Goal: Task Accomplishment & Management: Use online tool/utility

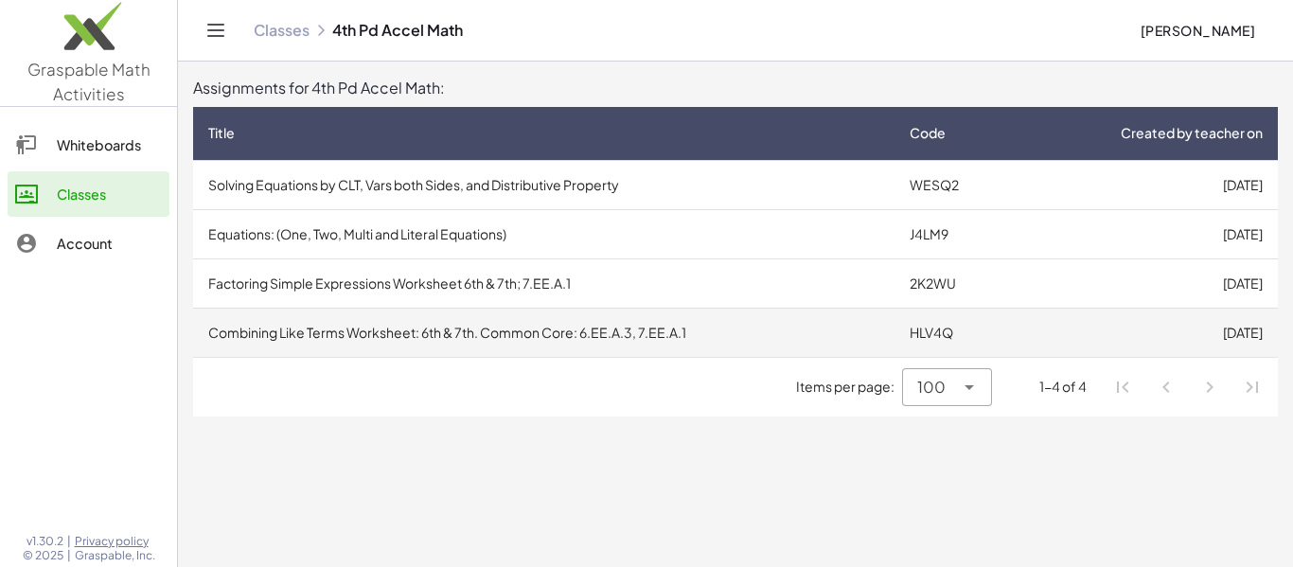
click at [651, 318] on td "Combining Like Terms Worksheet: 6th & 7th. Common Core: 6.EE.A.3, 7.EE.A.1" at bounding box center [544, 332] width 702 height 49
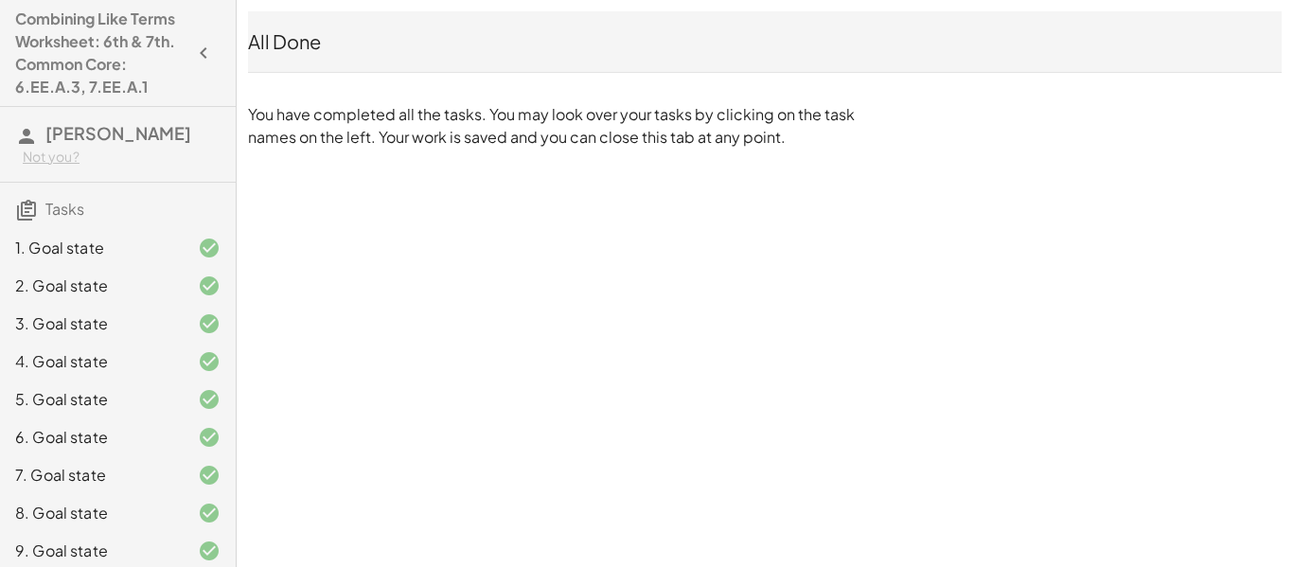
click at [150, 259] on div "1. Goal state" at bounding box center [91, 248] width 152 height 23
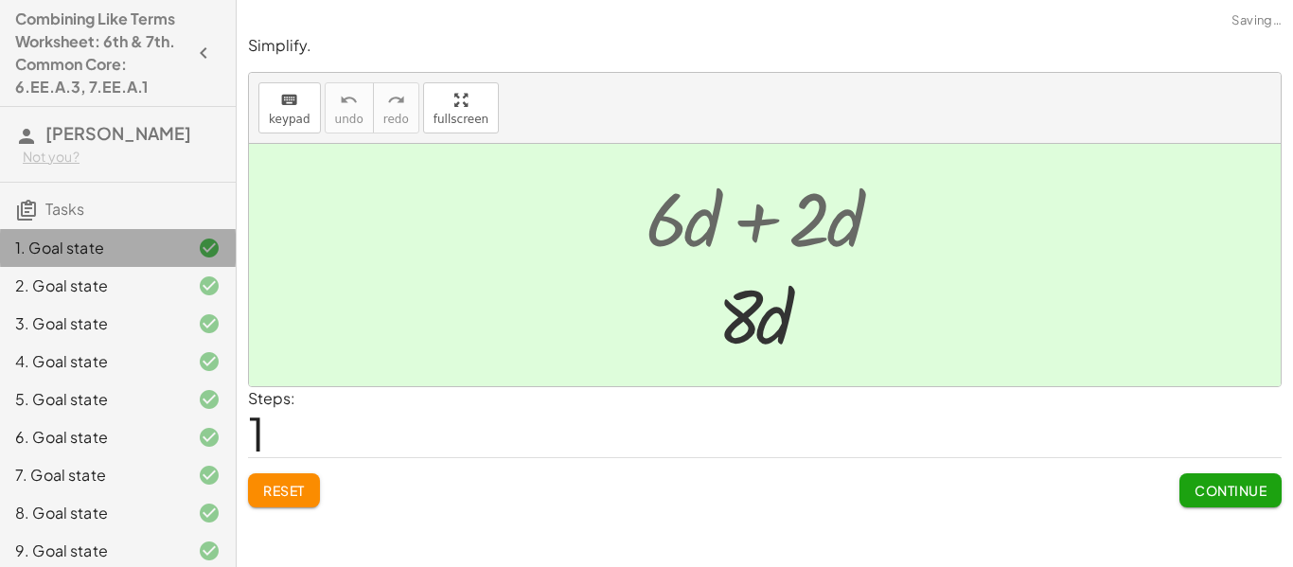
click at [172, 259] on div at bounding box center [194, 248] width 53 height 23
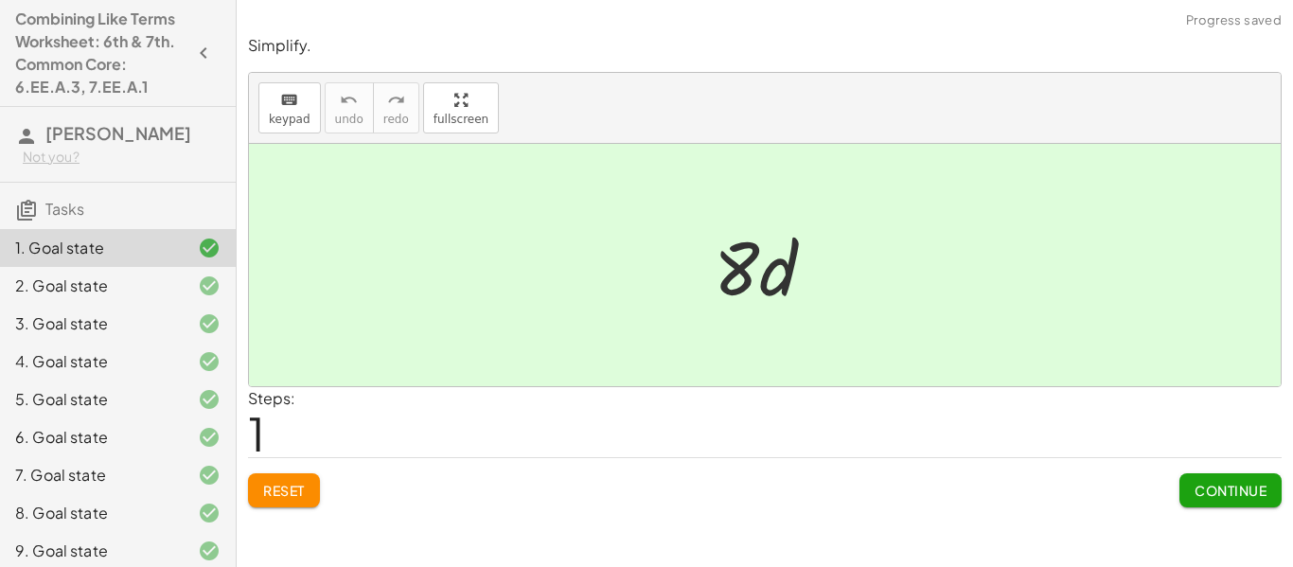
click at [275, 502] on button "Reset" at bounding box center [284, 490] width 72 height 34
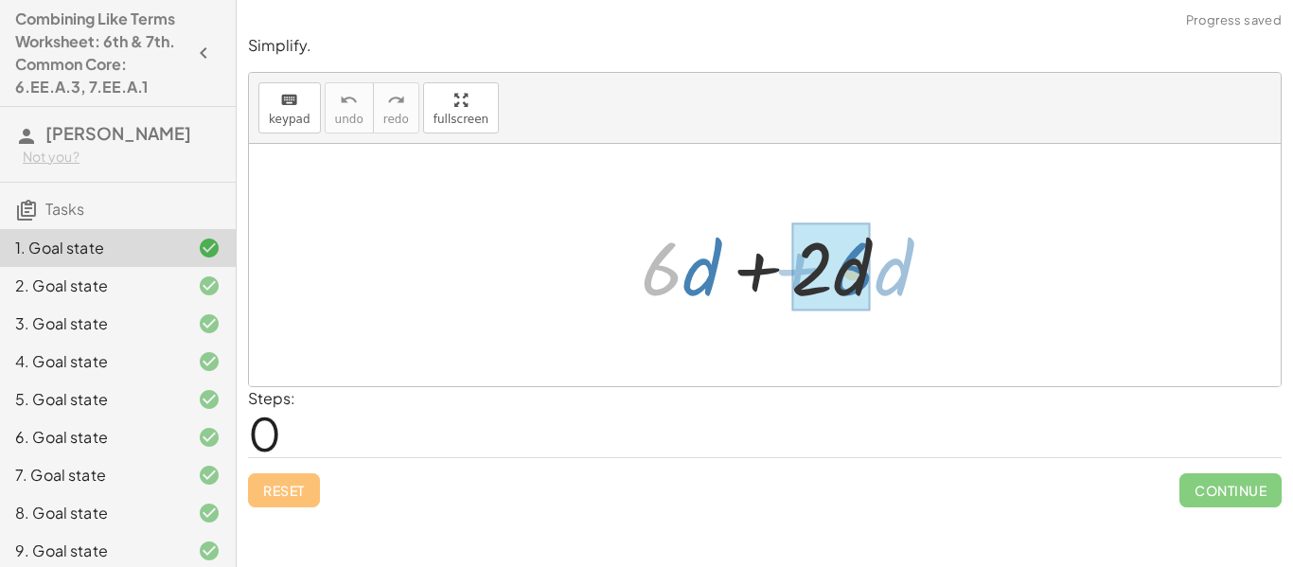
drag, startPoint x: 675, startPoint y: 266, endPoint x: 866, endPoint y: 266, distance: 191.2
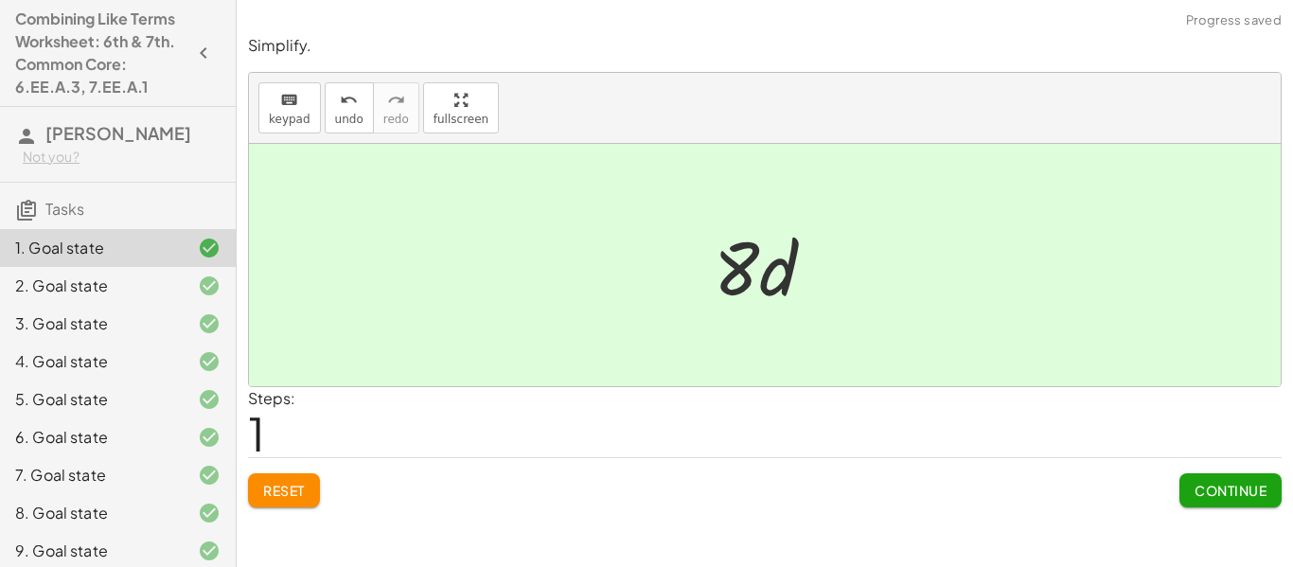
click at [1183, 485] on button "Continue" at bounding box center [1231, 490] width 102 height 34
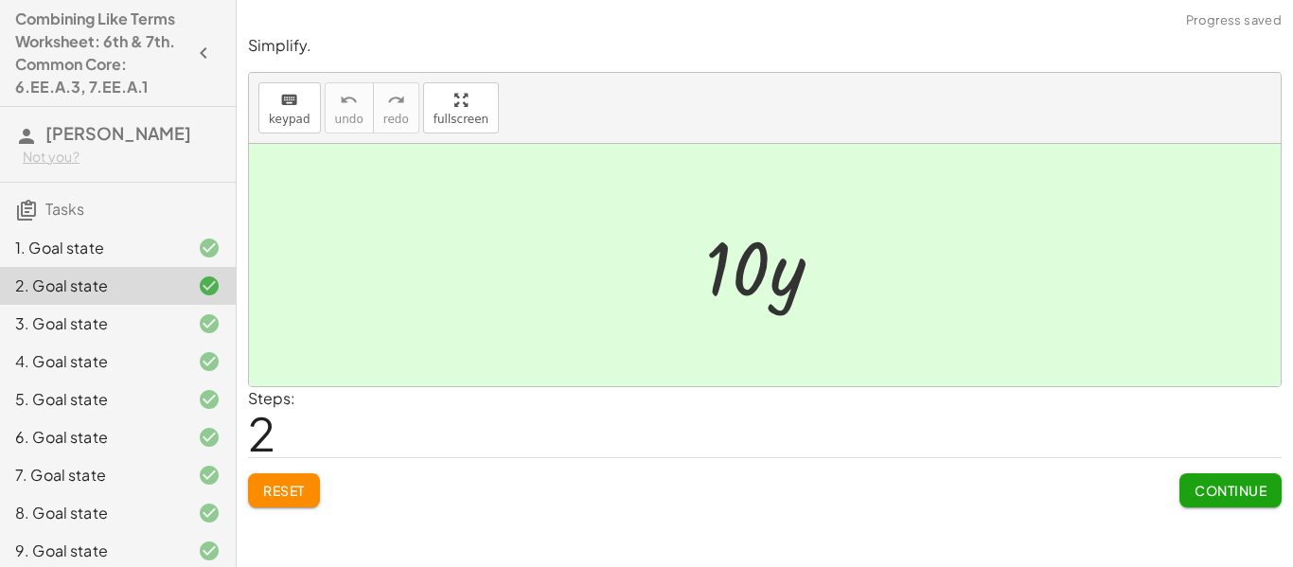
click at [297, 495] on span "Reset" at bounding box center [284, 490] width 42 height 17
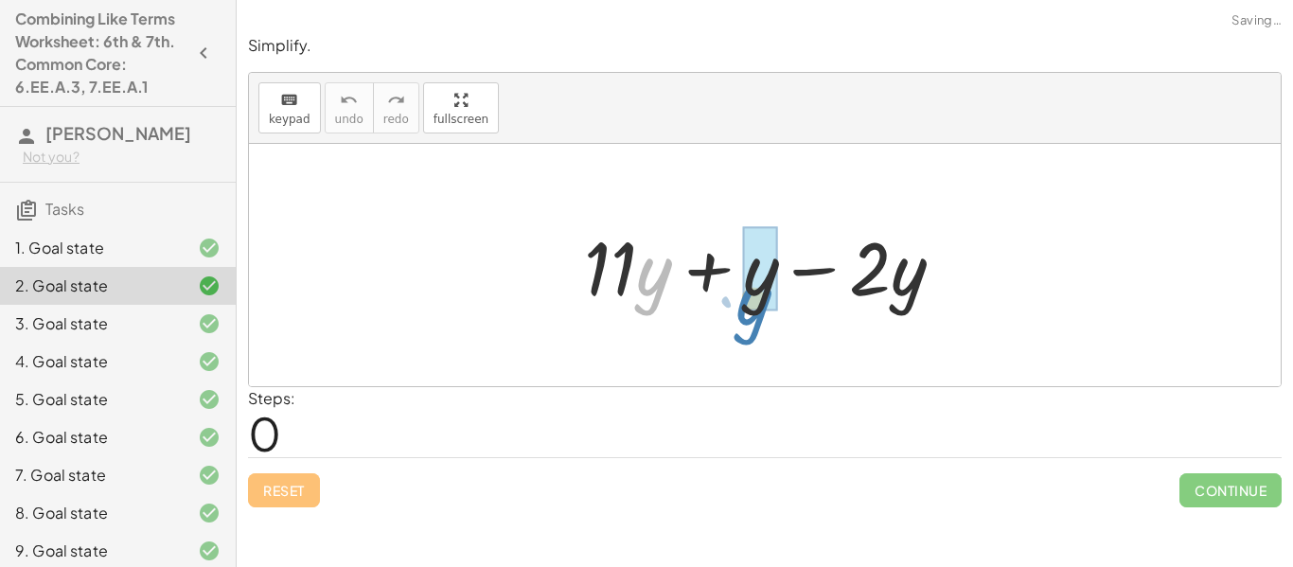
drag, startPoint x: 645, startPoint y: 294, endPoint x: 748, endPoint y: 322, distance: 106.8
click at [748, 322] on div "· y + · 11 + · 11 · y + y − · 2 · y" at bounding box center [765, 265] width 1032 height 242
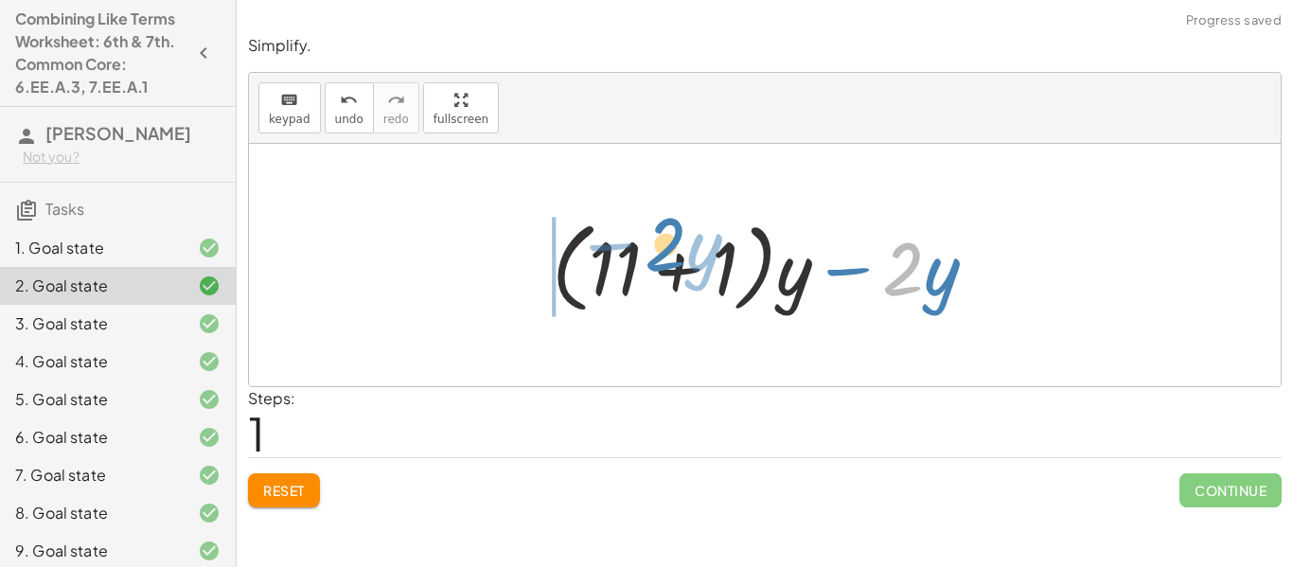
drag, startPoint x: 917, startPoint y: 280, endPoint x: 679, endPoint y: 256, distance: 239.8
click at [679, 256] on div at bounding box center [771, 265] width 459 height 109
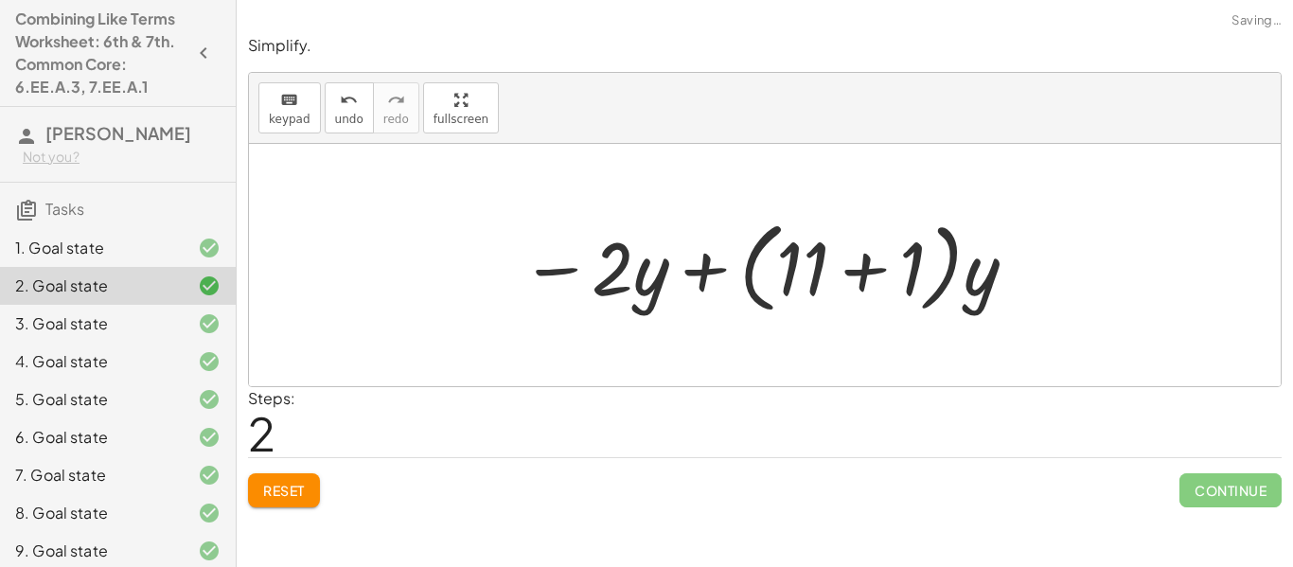
click at [306, 473] on button "Reset" at bounding box center [284, 490] width 72 height 34
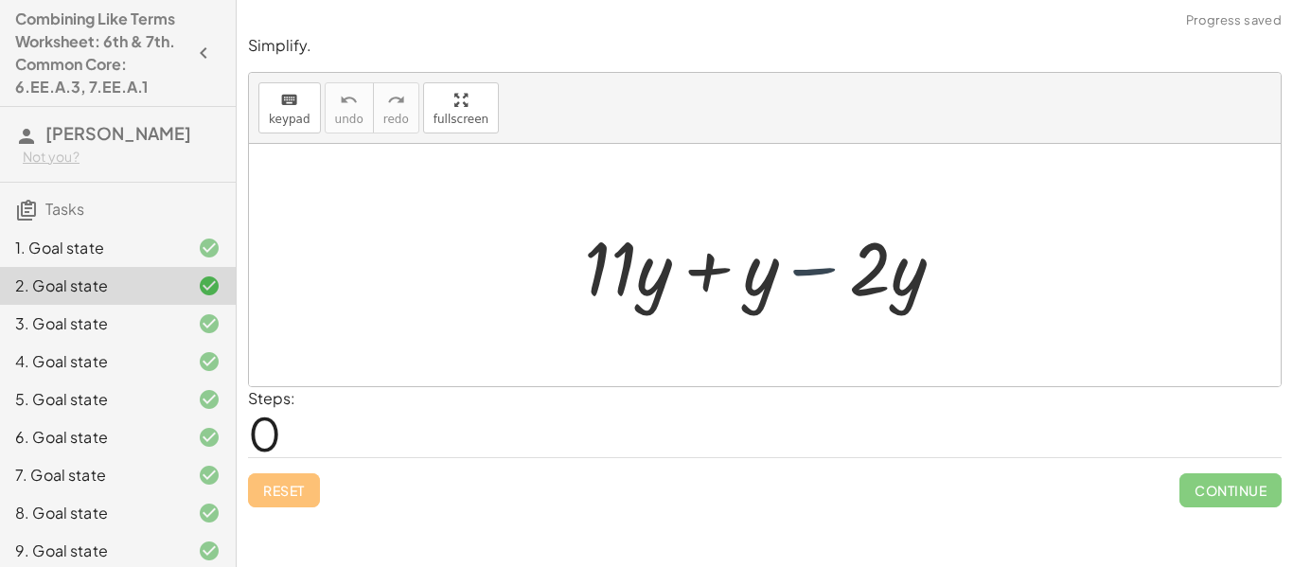
click at [831, 274] on div at bounding box center [772, 266] width 394 height 98
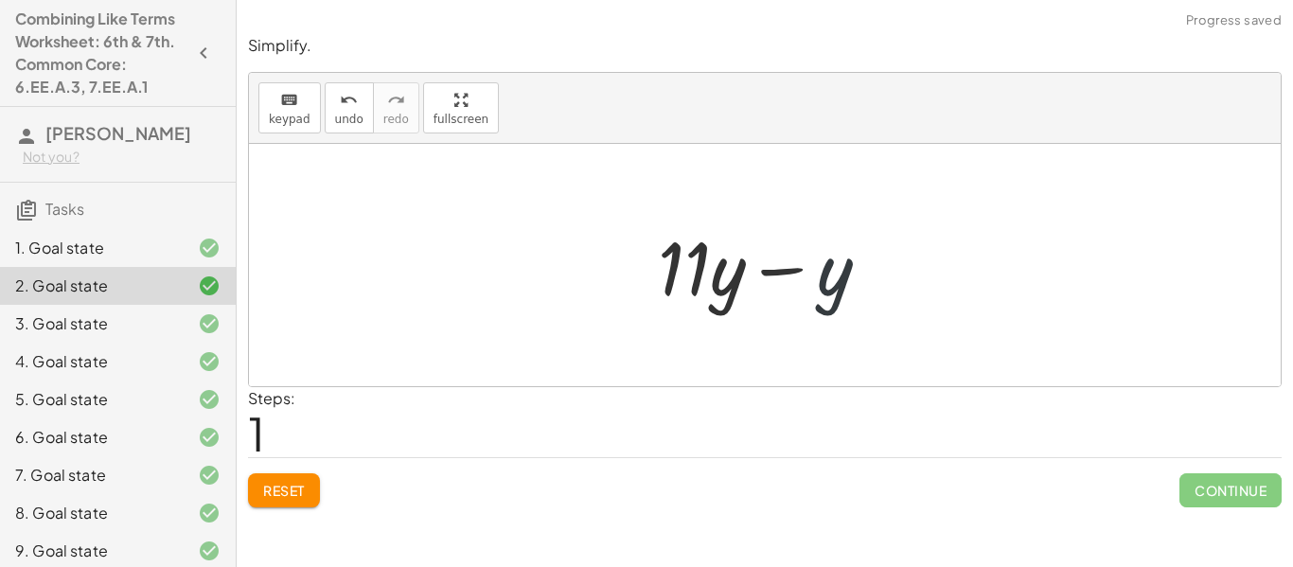
click at [825, 276] on div at bounding box center [772, 266] width 246 height 98
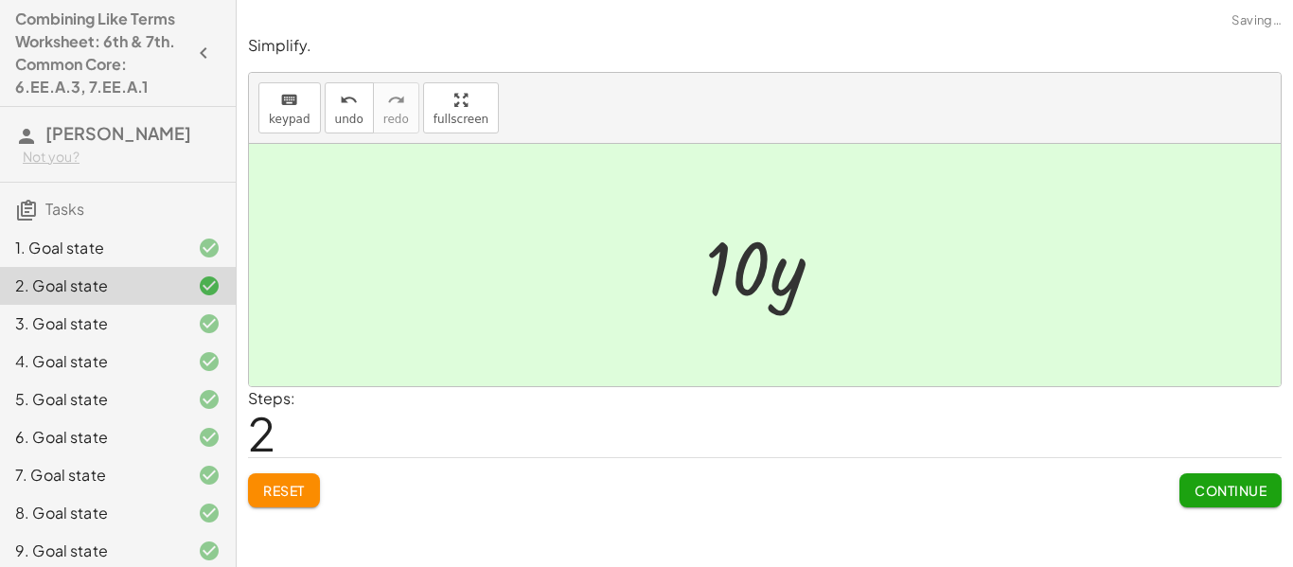
click at [1184, 490] on button "Continue" at bounding box center [1231, 490] width 102 height 34
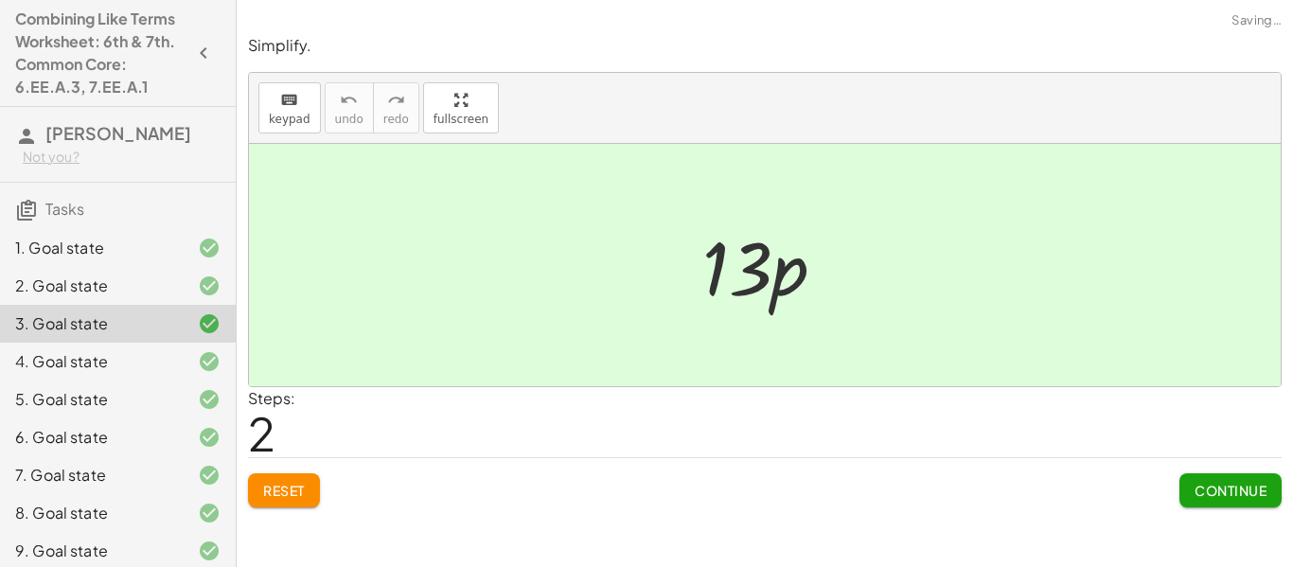
click at [315, 490] on button "Reset" at bounding box center [284, 490] width 72 height 34
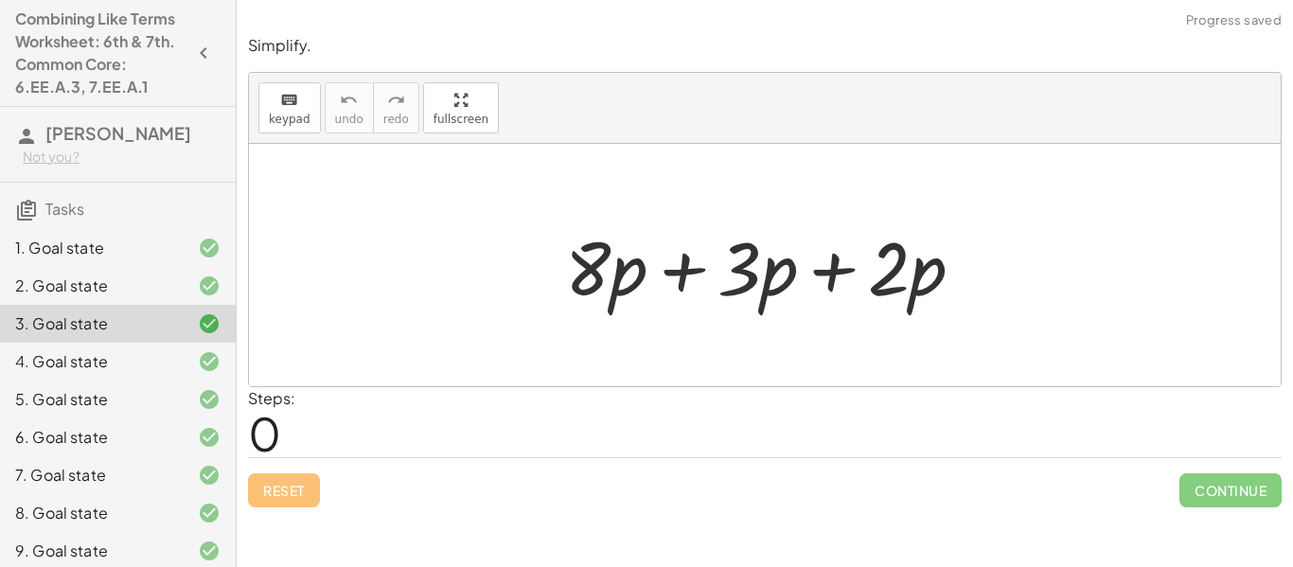
click at [830, 266] on div at bounding box center [772, 266] width 433 height 98
click at [830, 266] on div at bounding box center [771, 266] width 281 height 98
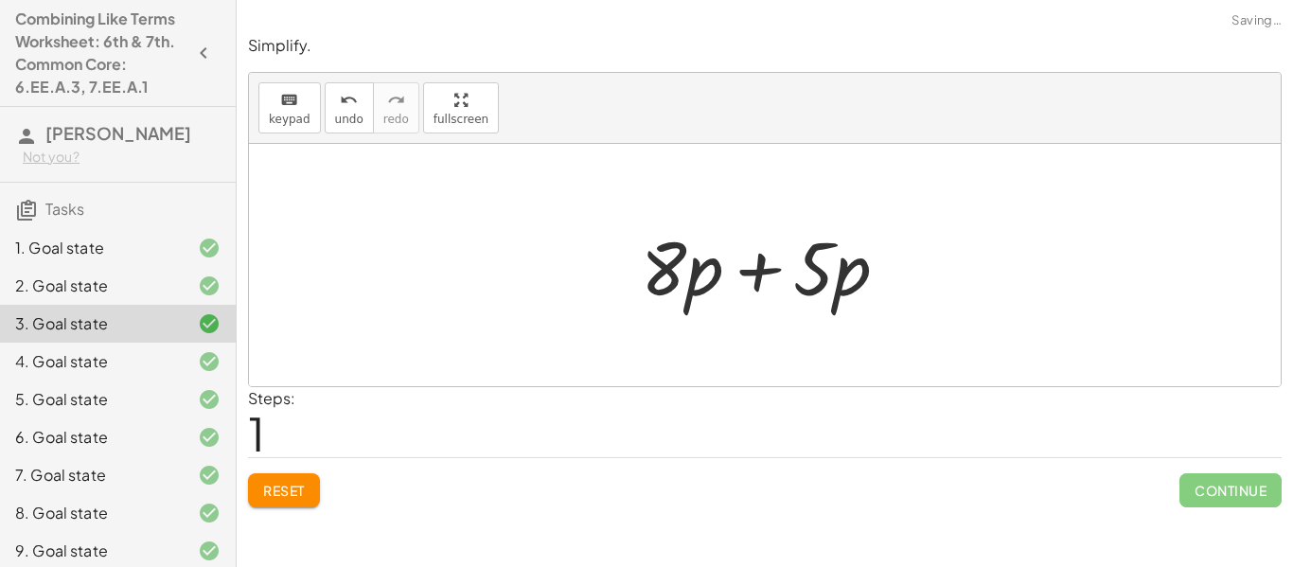
click at [766, 266] on div at bounding box center [771, 266] width 281 height 98
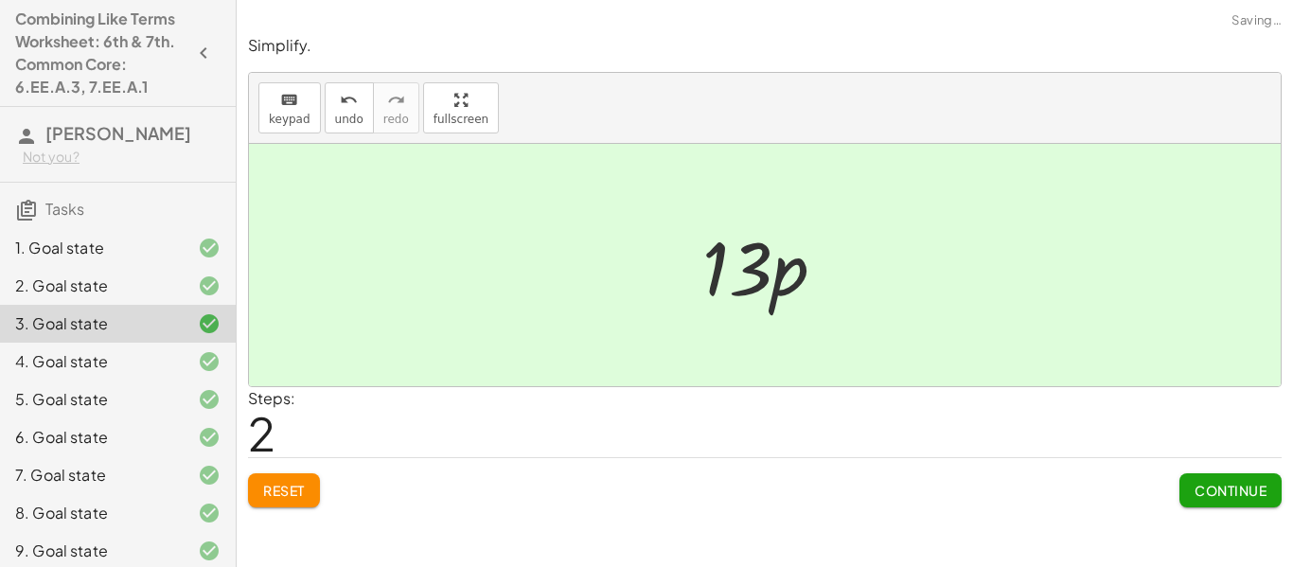
click at [1185, 493] on button "Continue" at bounding box center [1231, 490] width 102 height 34
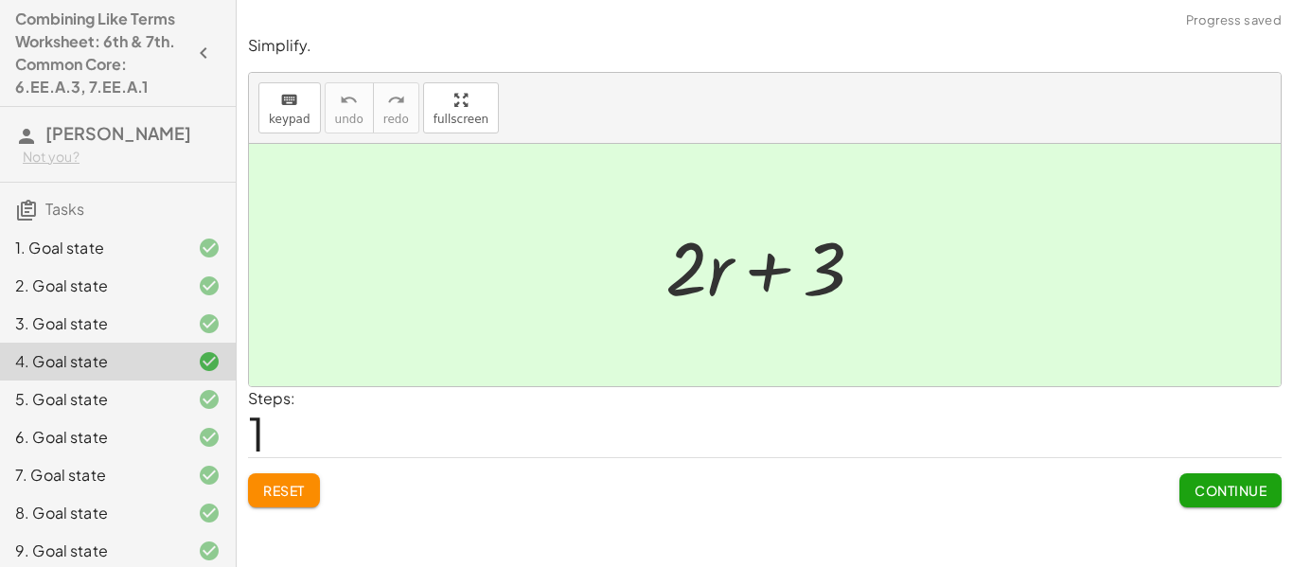
click at [782, 270] on div at bounding box center [772, 266] width 233 height 98
click at [1250, 487] on span "Continue" at bounding box center [1231, 490] width 72 height 17
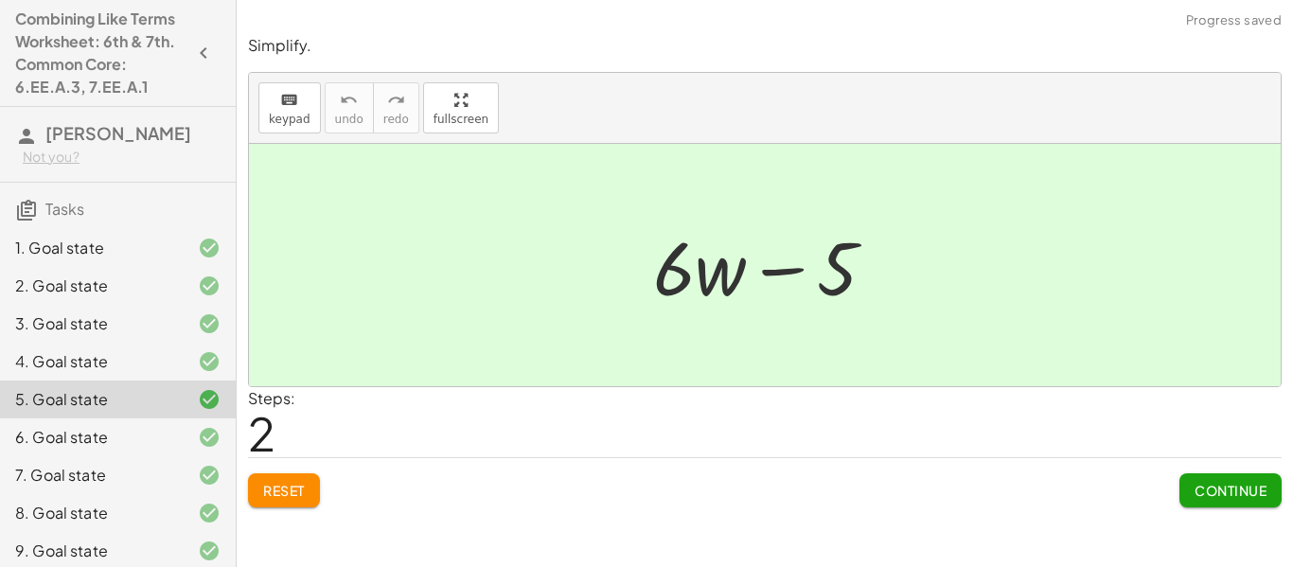
click at [293, 482] on span "Reset" at bounding box center [284, 490] width 42 height 17
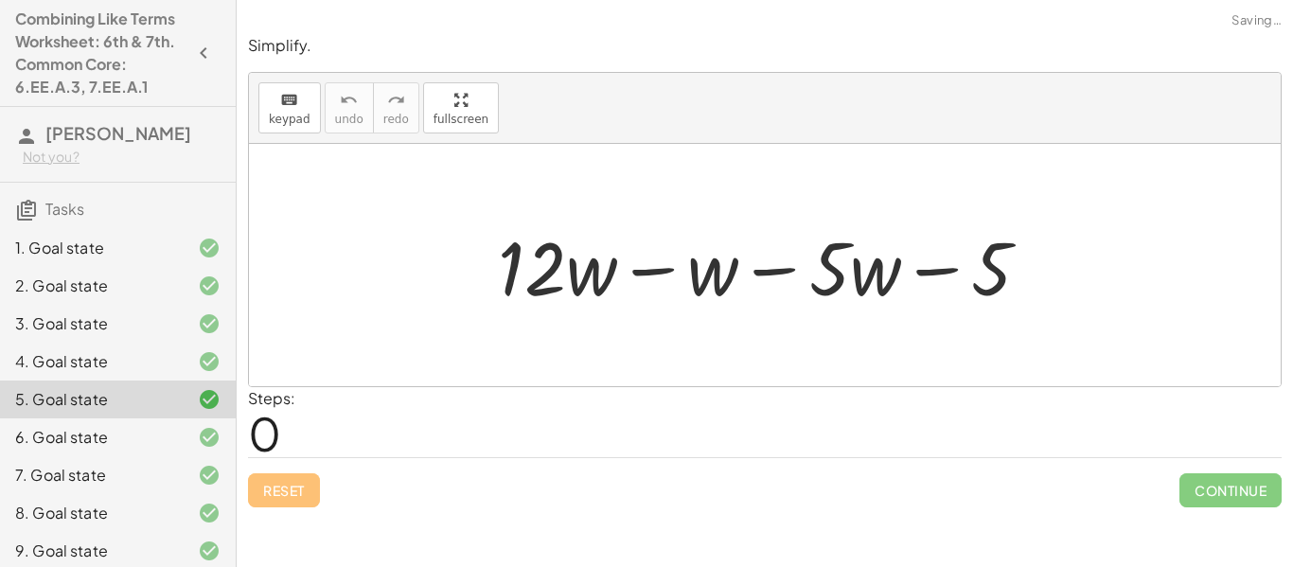
click at [637, 265] on div at bounding box center [772, 266] width 566 height 98
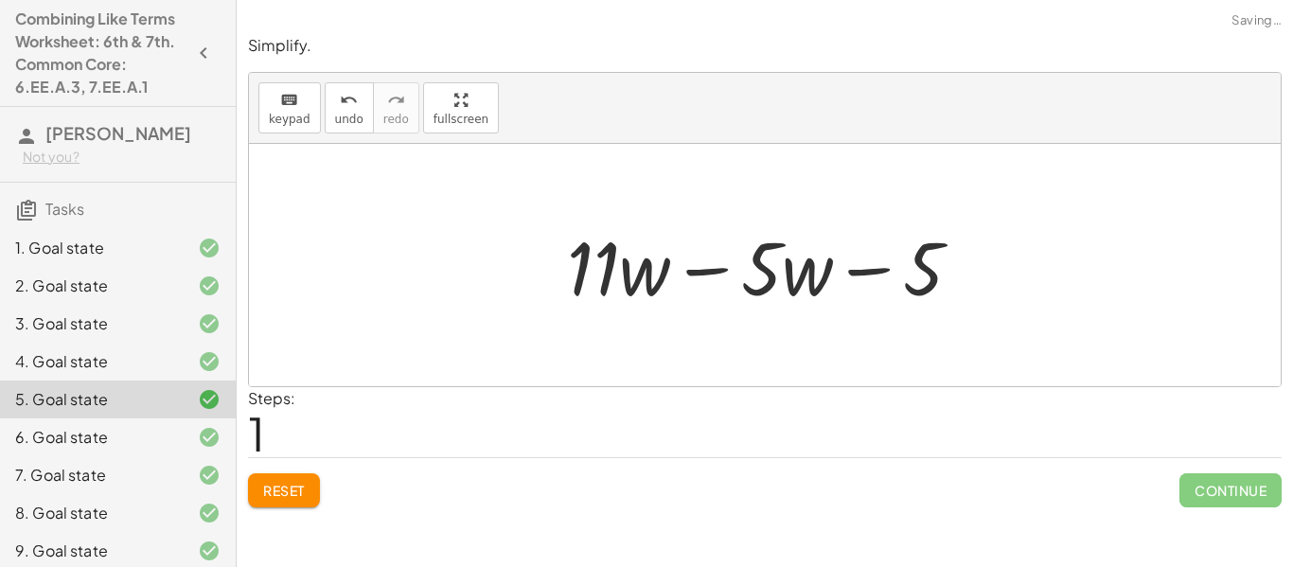
click at [713, 266] on div at bounding box center [772, 266] width 429 height 98
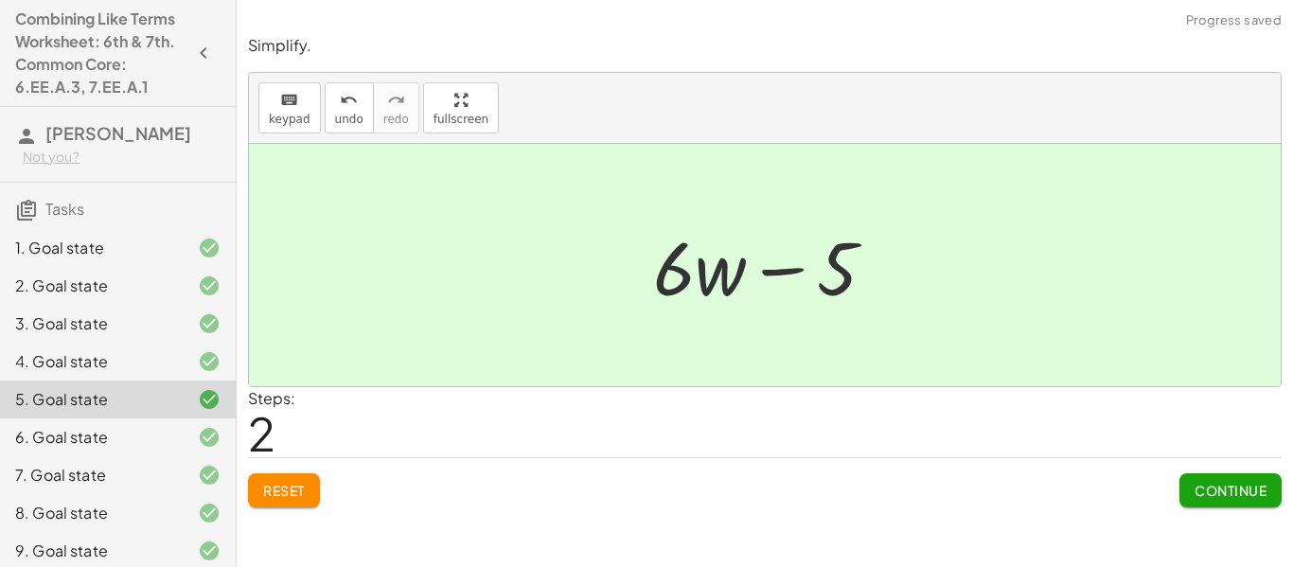
click at [795, 272] on div at bounding box center [772, 266] width 257 height 98
